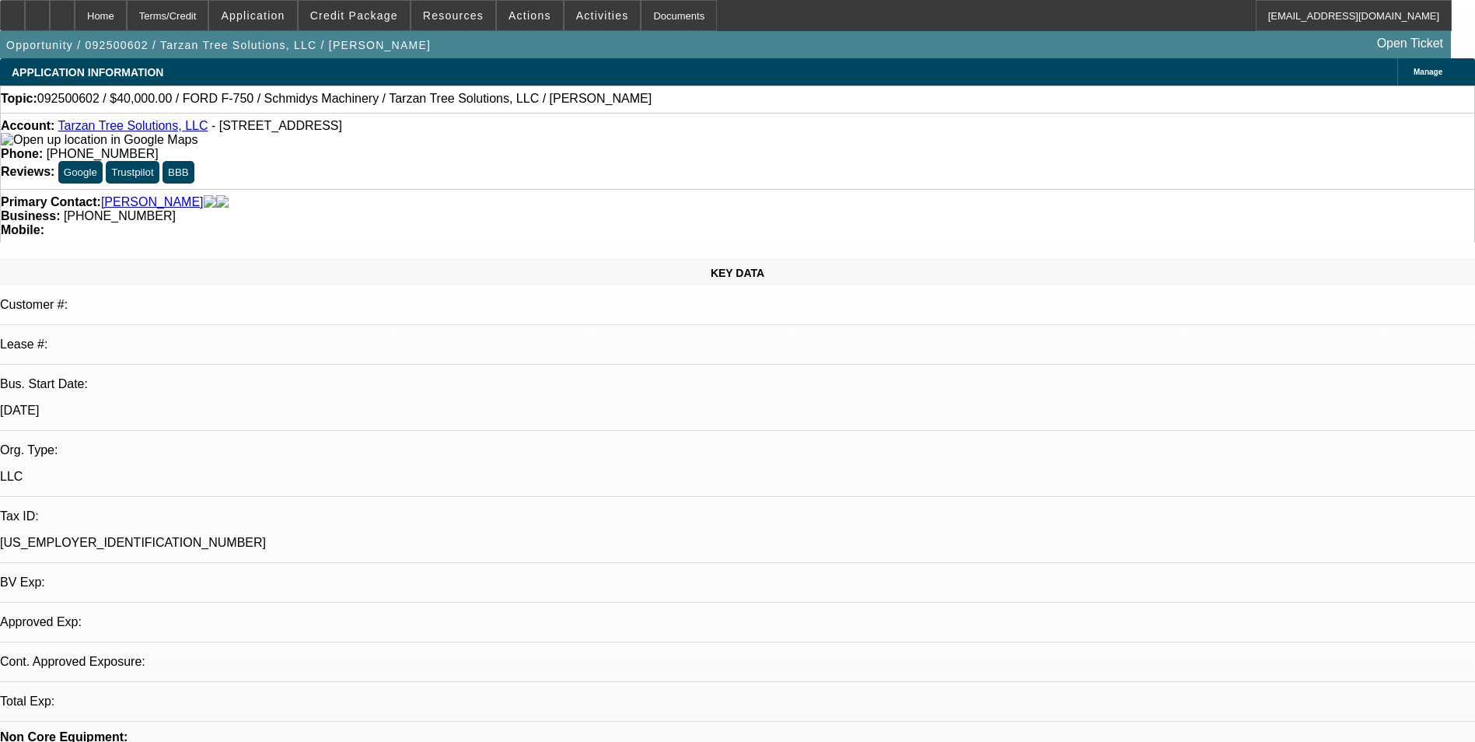
select select "0"
select select "2"
select select "0"
select select "6"
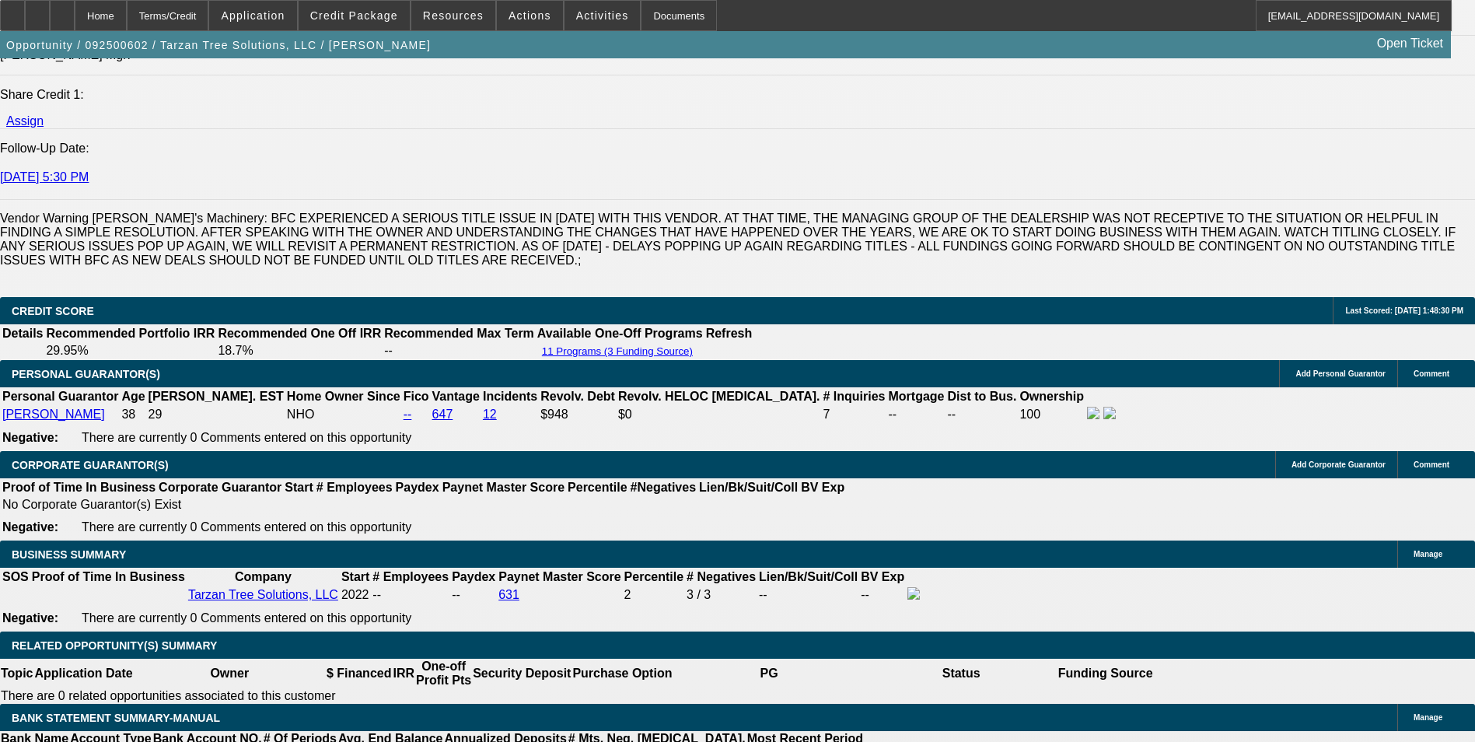
scroll to position [1555, 0]
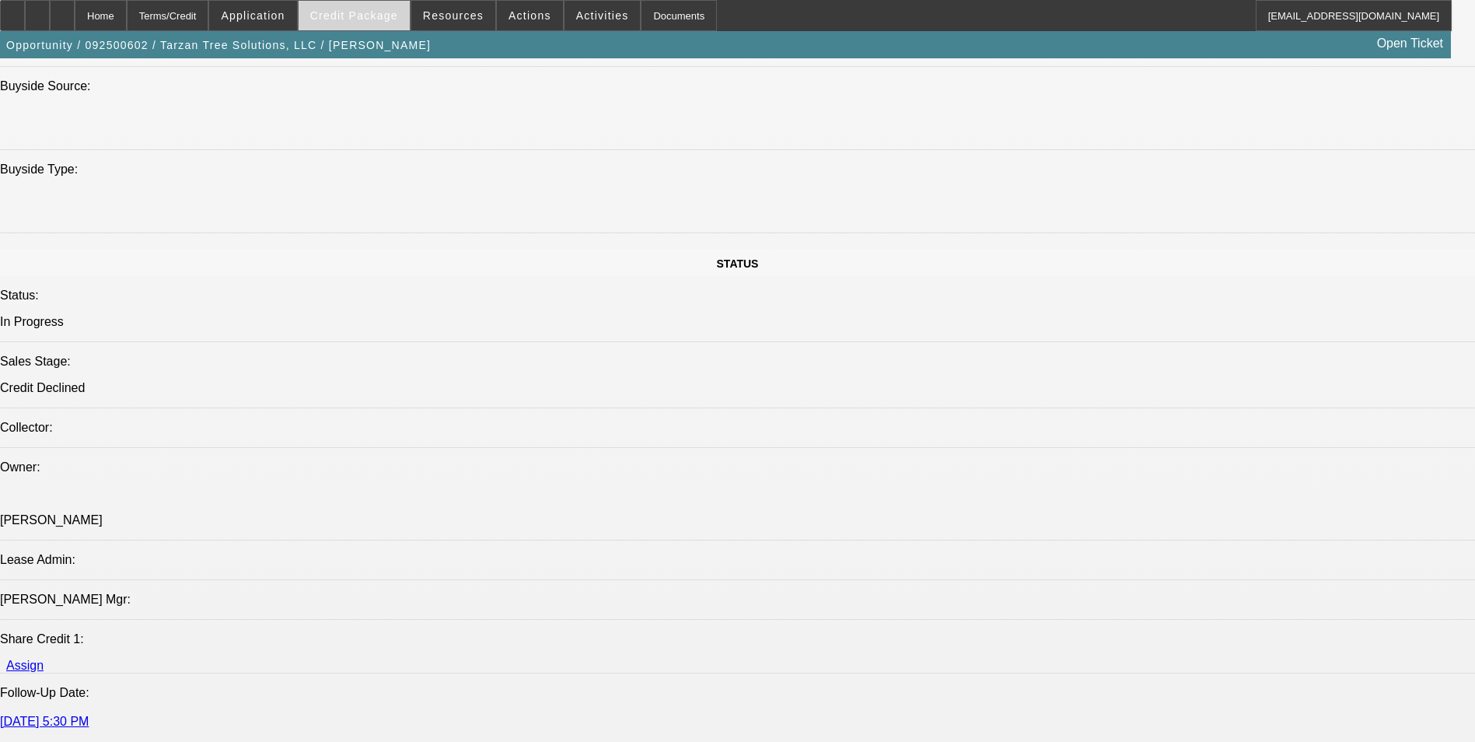
click at [370, 25] on span at bounding box center [354, 15] width 111 height 37
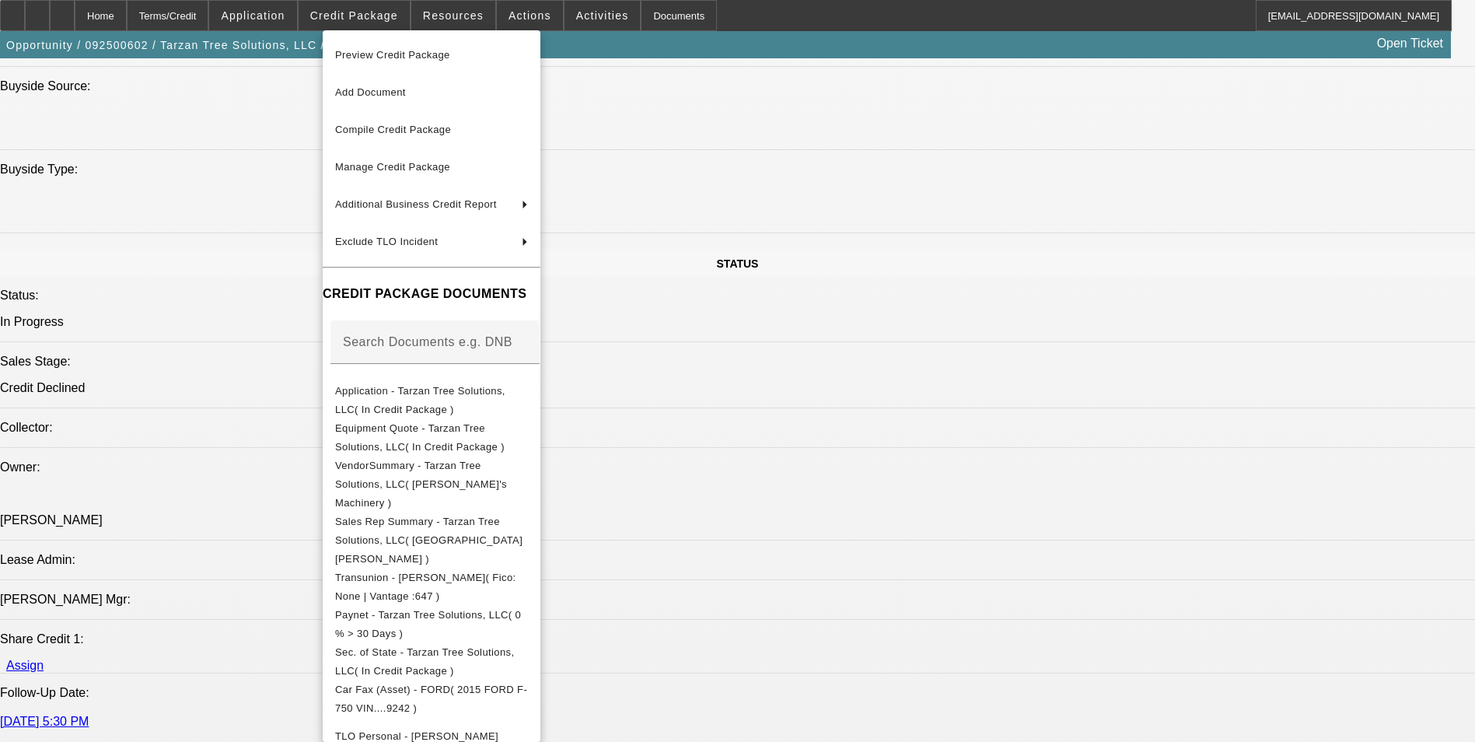
click at [844, 168] on div at bounding box center [737, 371] width 1475 height 742
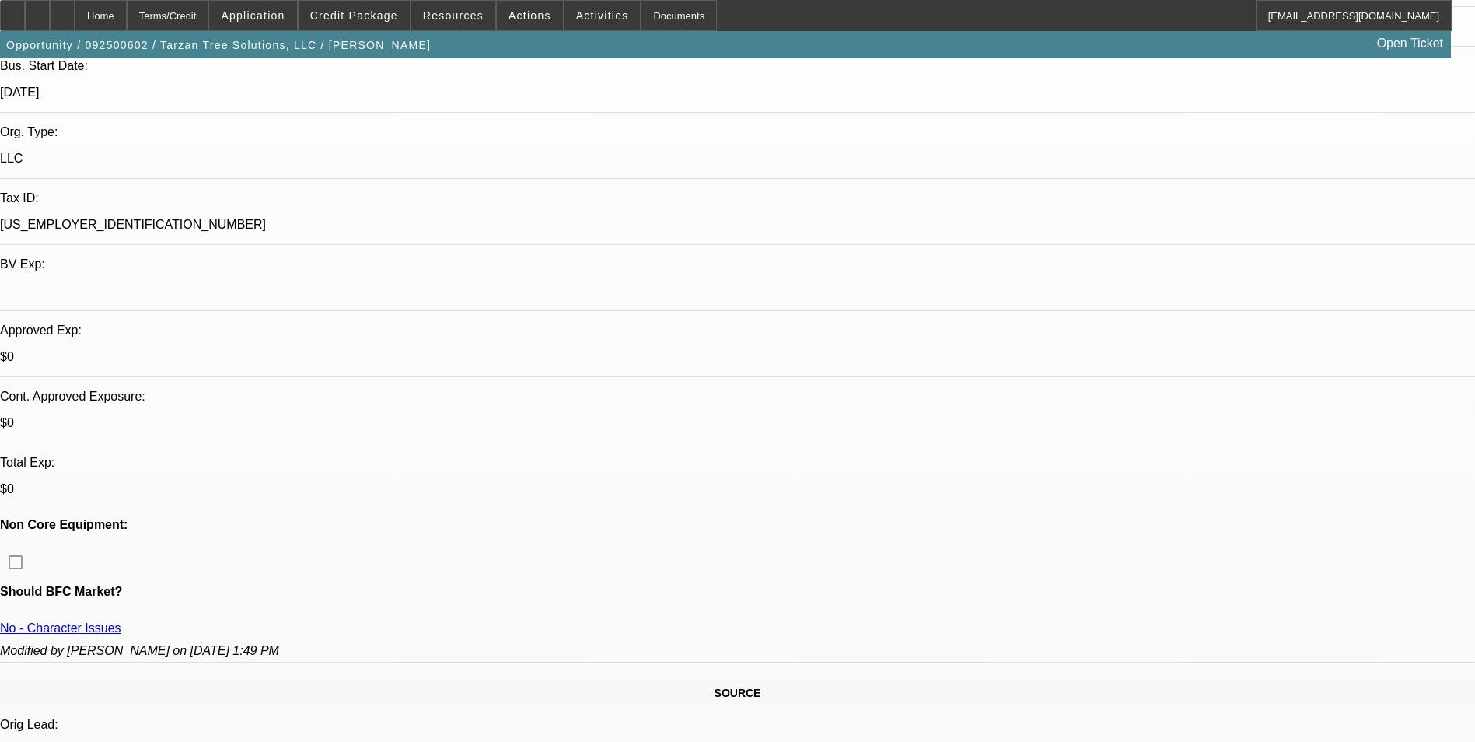
scroll to position [0, 0]
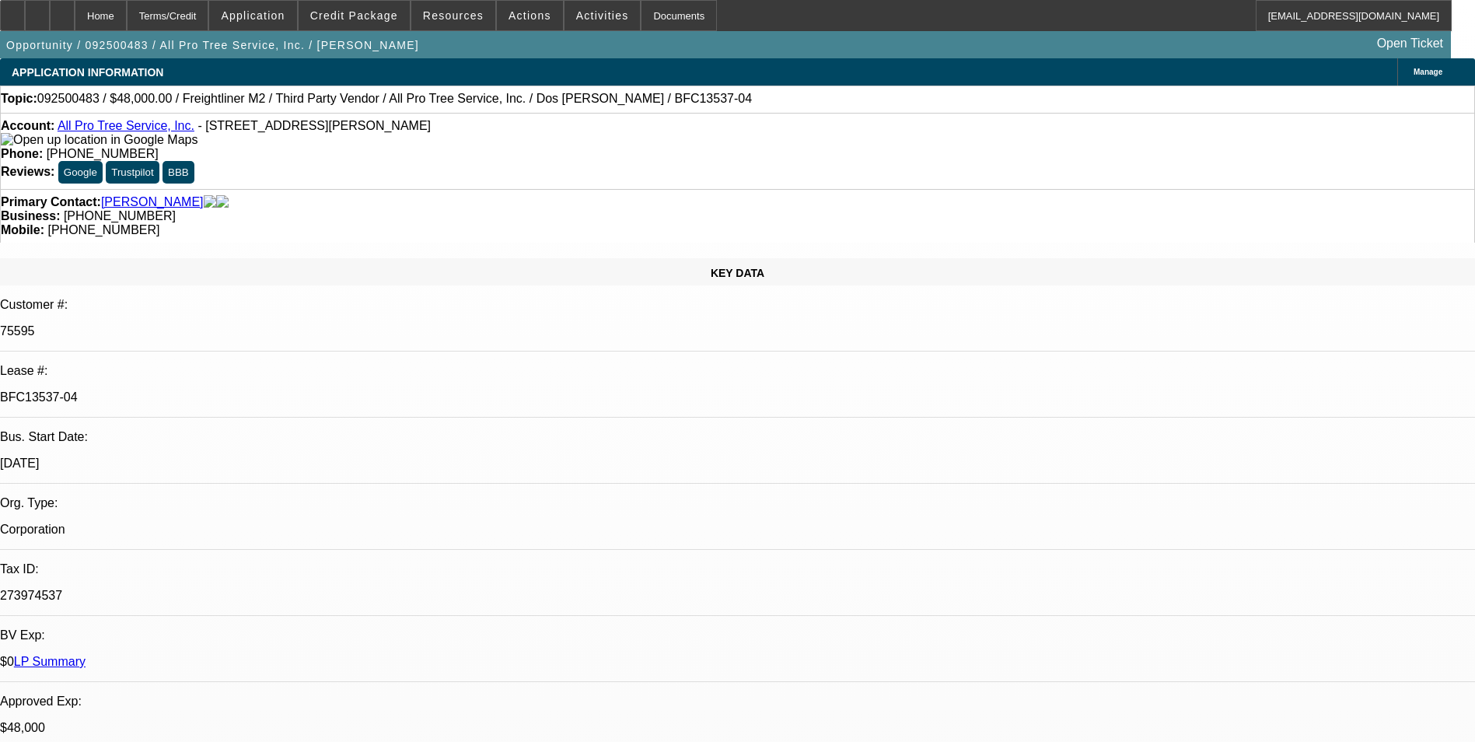
select select "0"
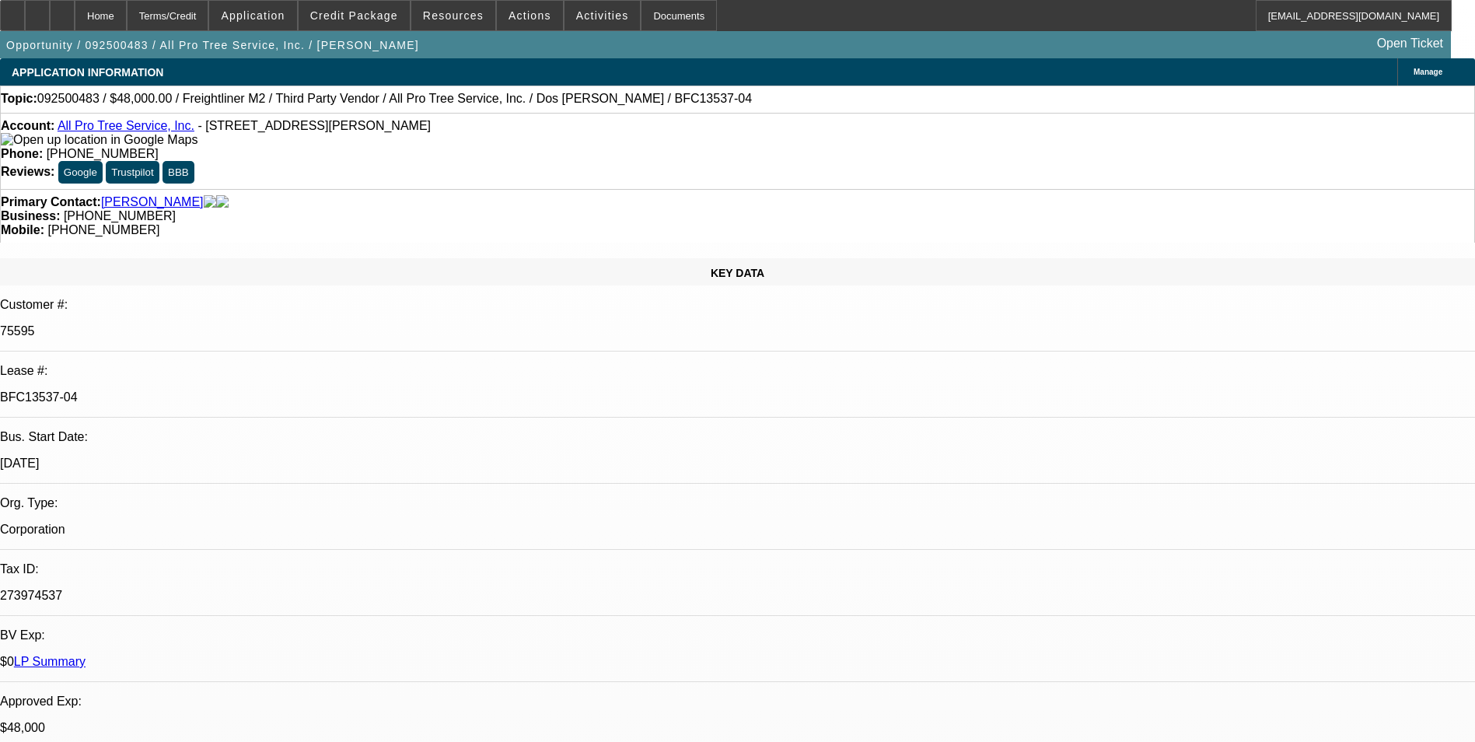
select select "0"
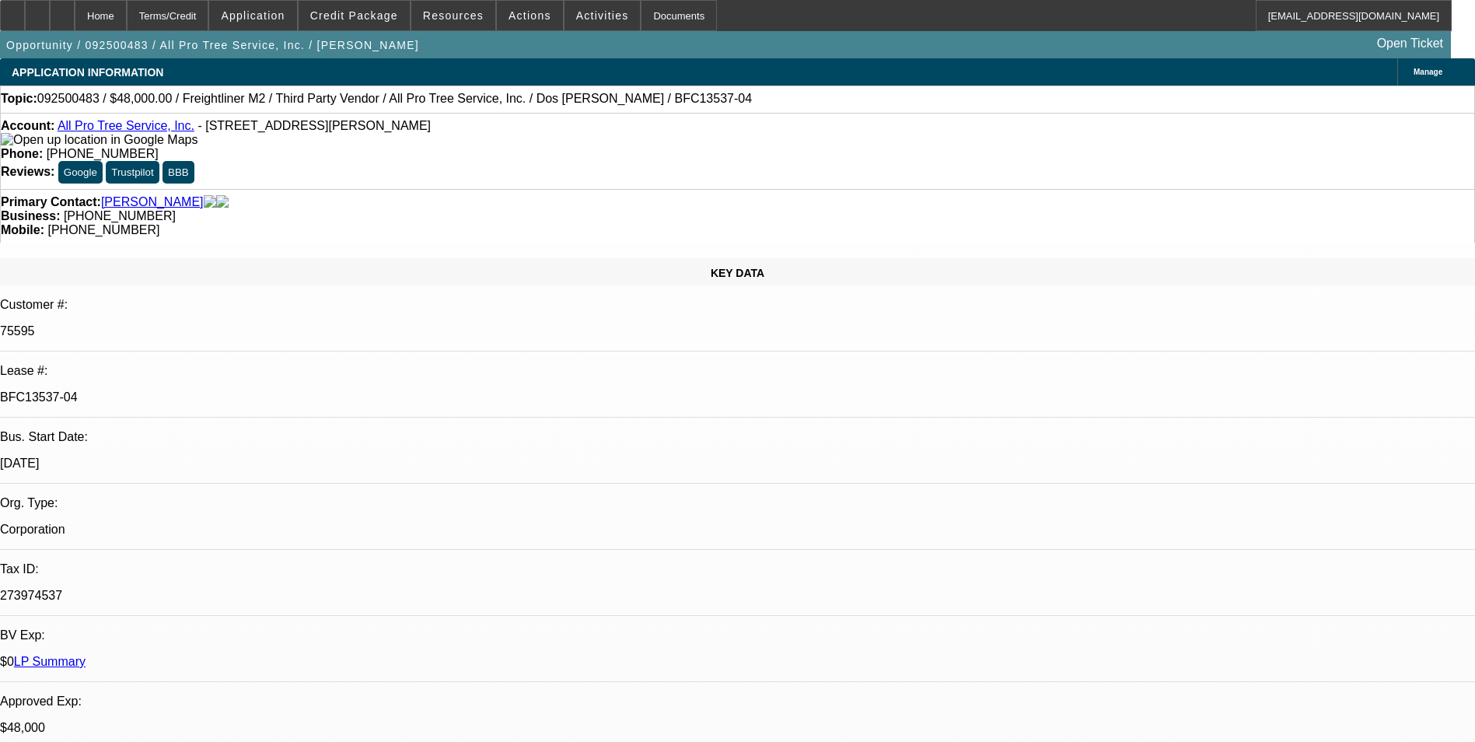
select select "0"
select select "1"
select select "6"
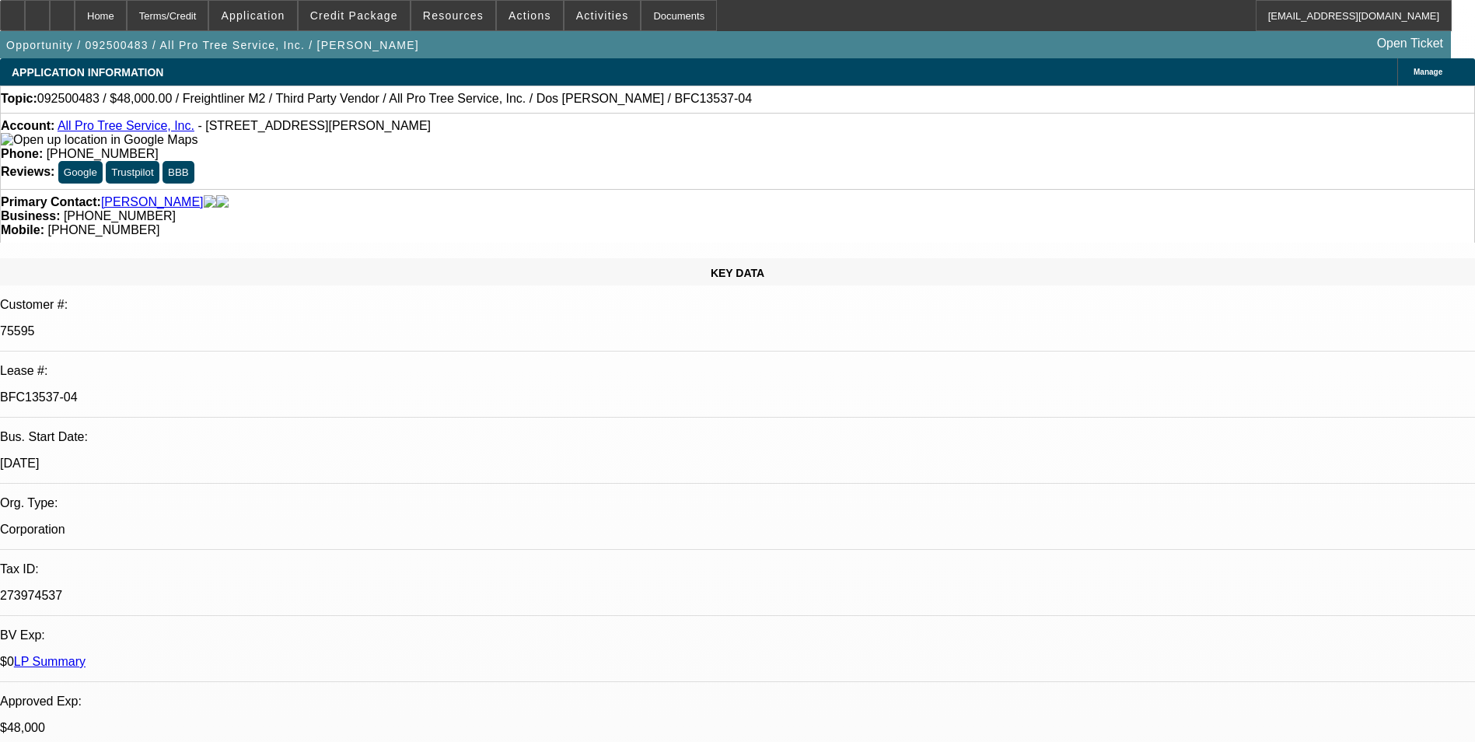
select select "1"
select select "6"
select select "1"
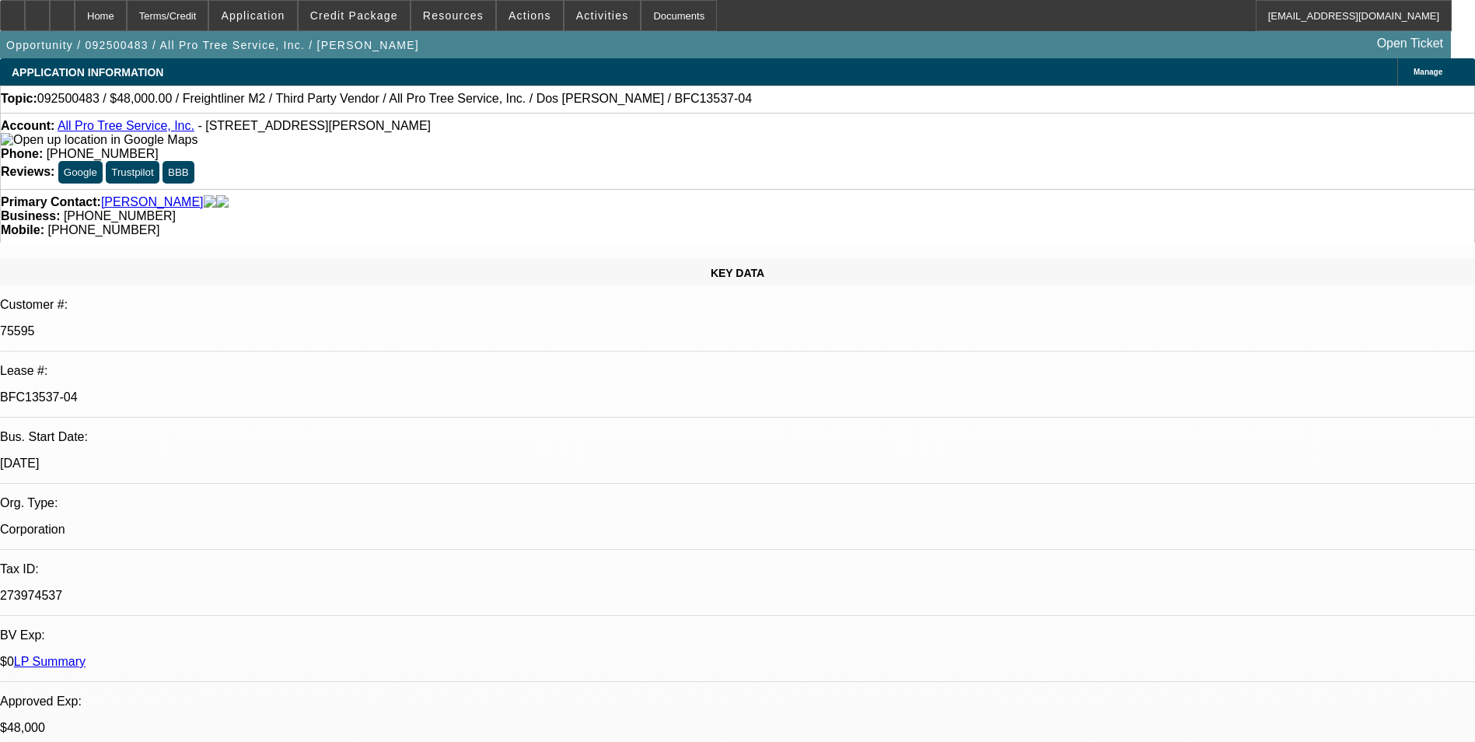
select select "6"
select select "1"
select select "6"
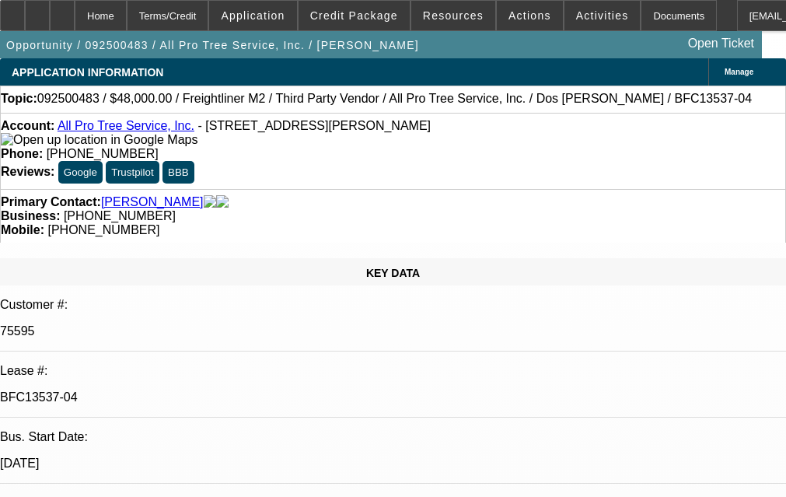
select select "0"
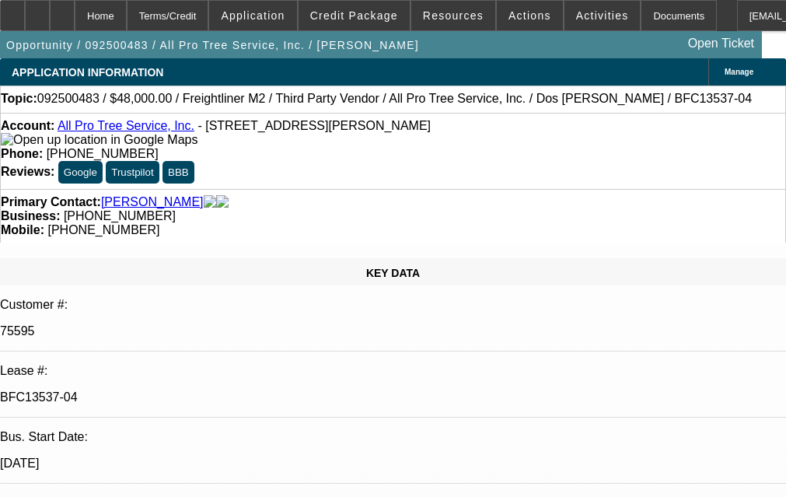
select select "0"
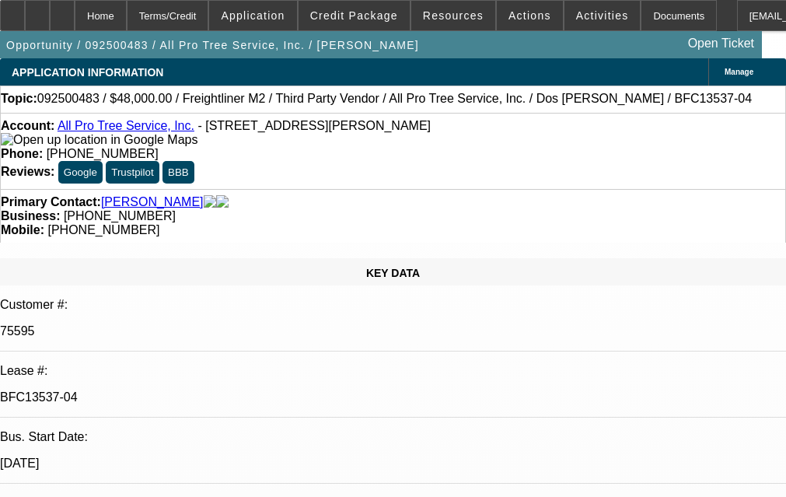
select select "0"
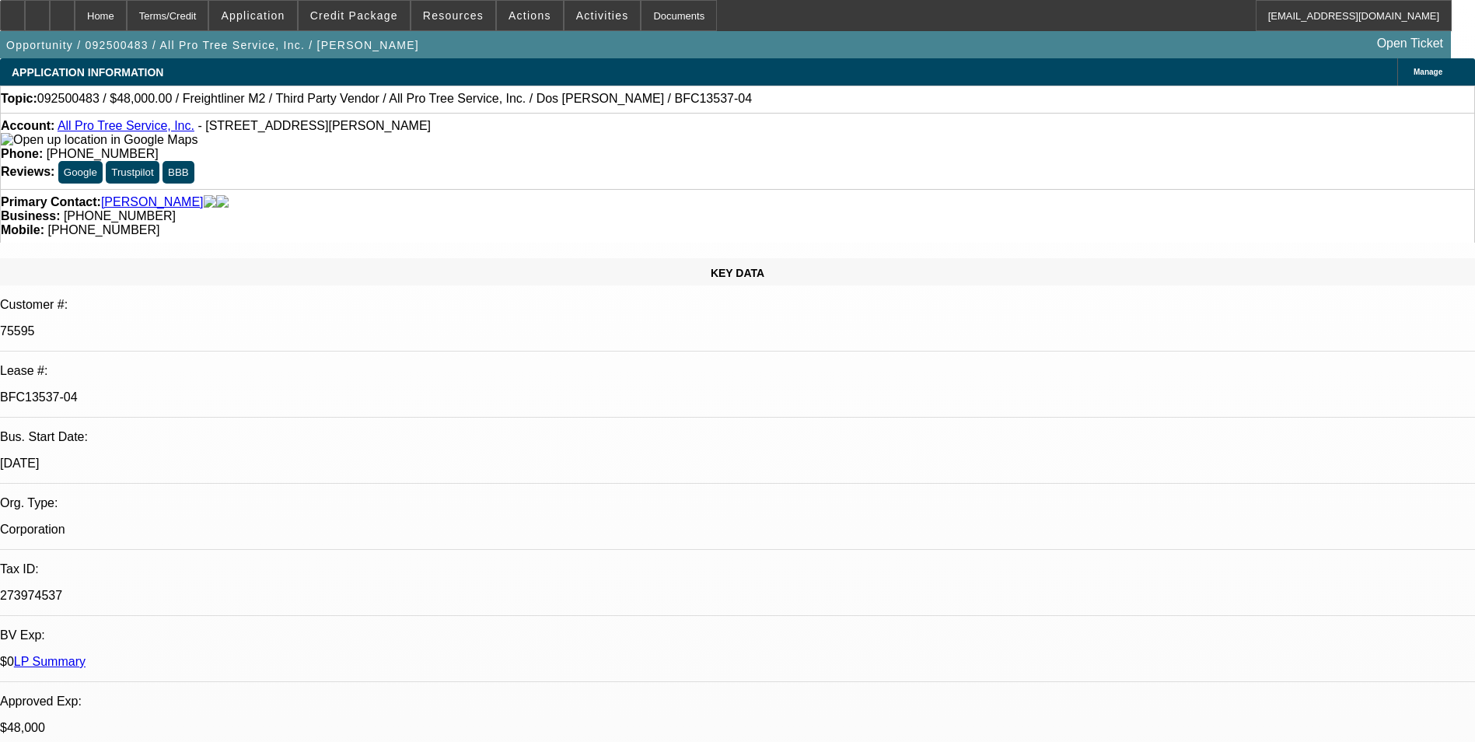
select select "1"
select select "6"
select select "1"
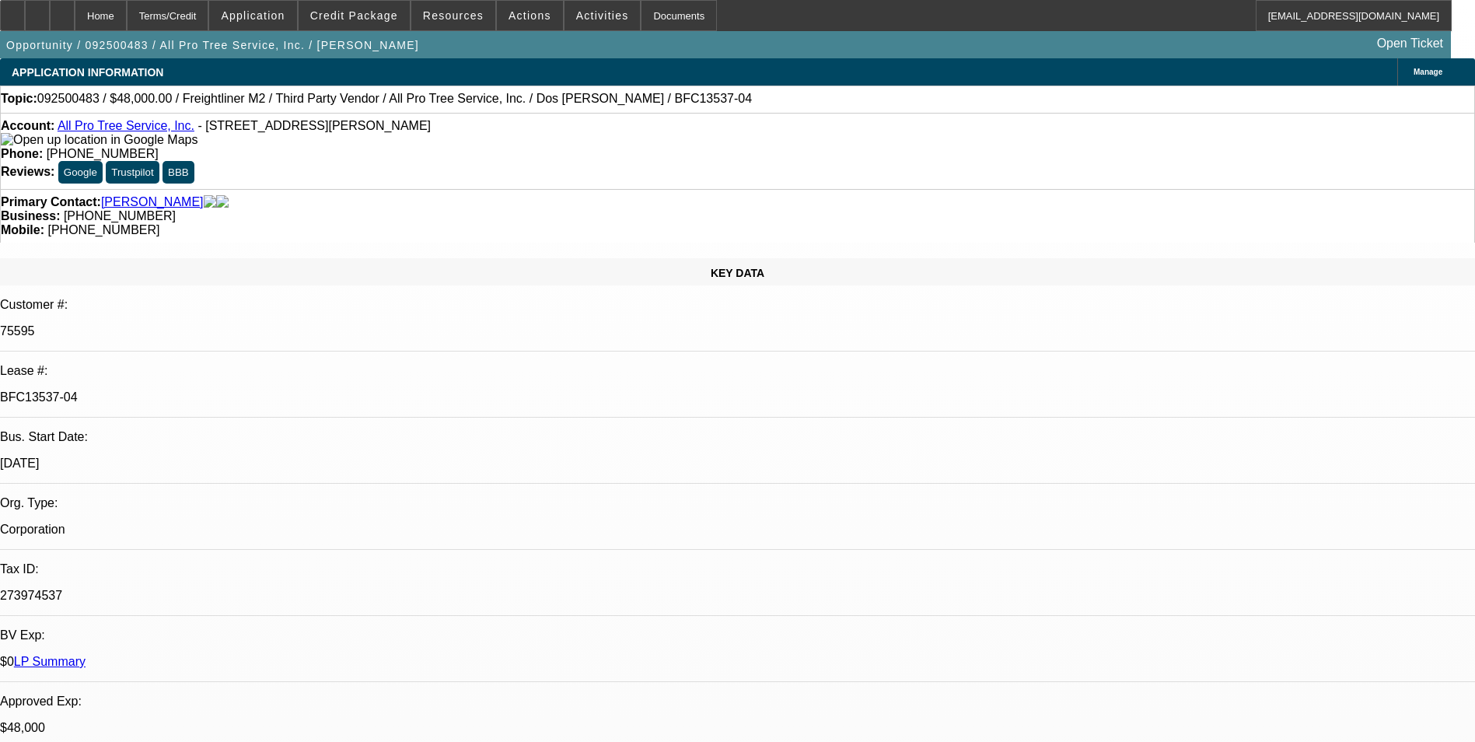
select select "6"
select select "1"
select select "6"
select select "1"
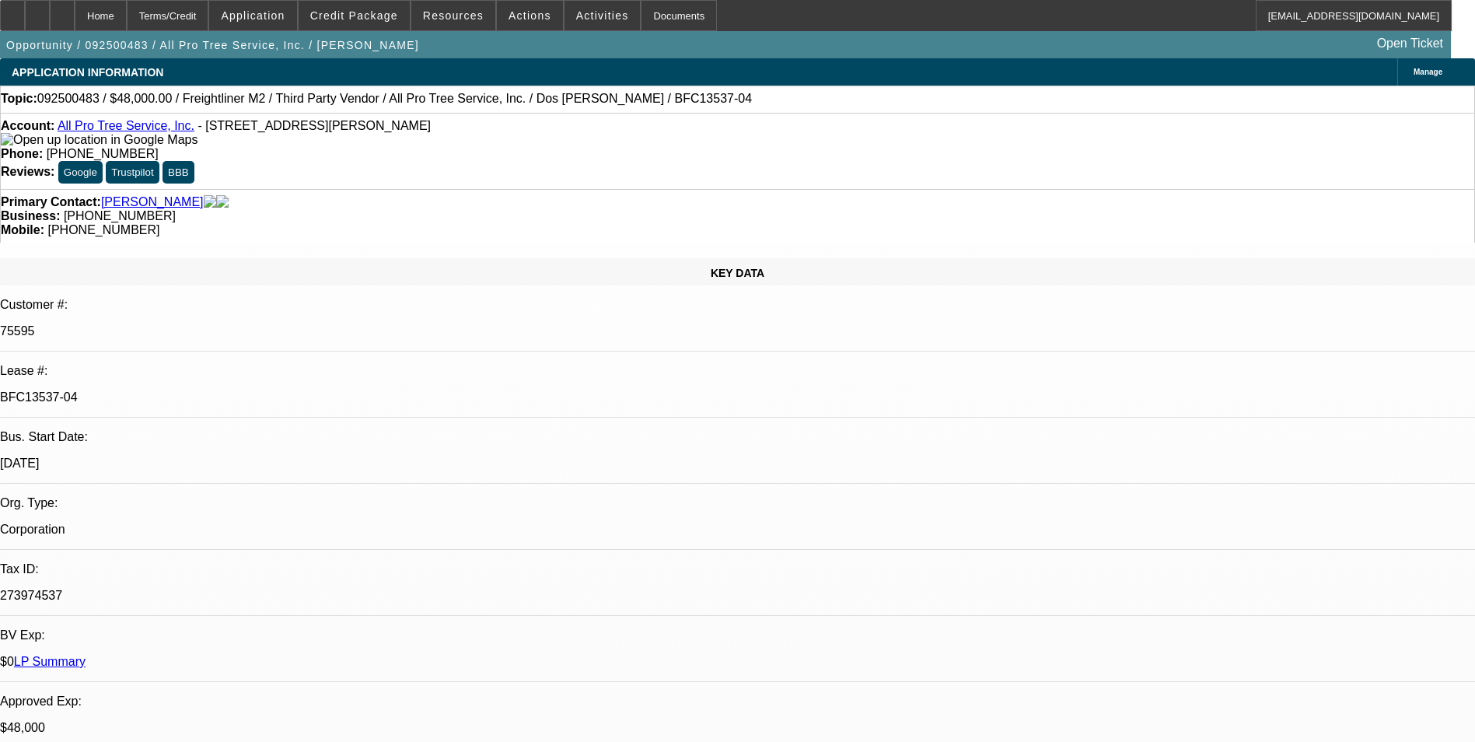
select select "1"
select select "6"
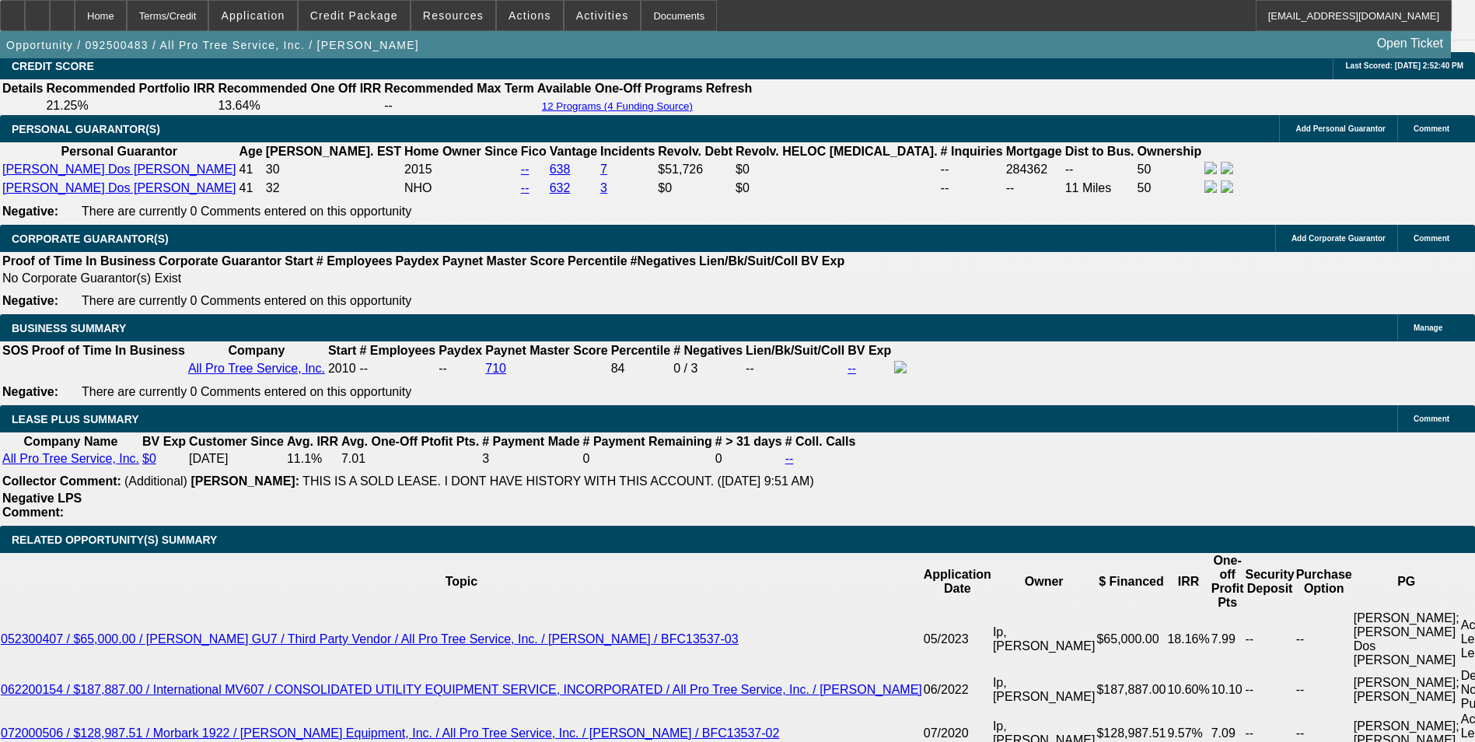
scroll to position [2644, 0]
